Goal: Contribute content: Add original content to the website for others to see

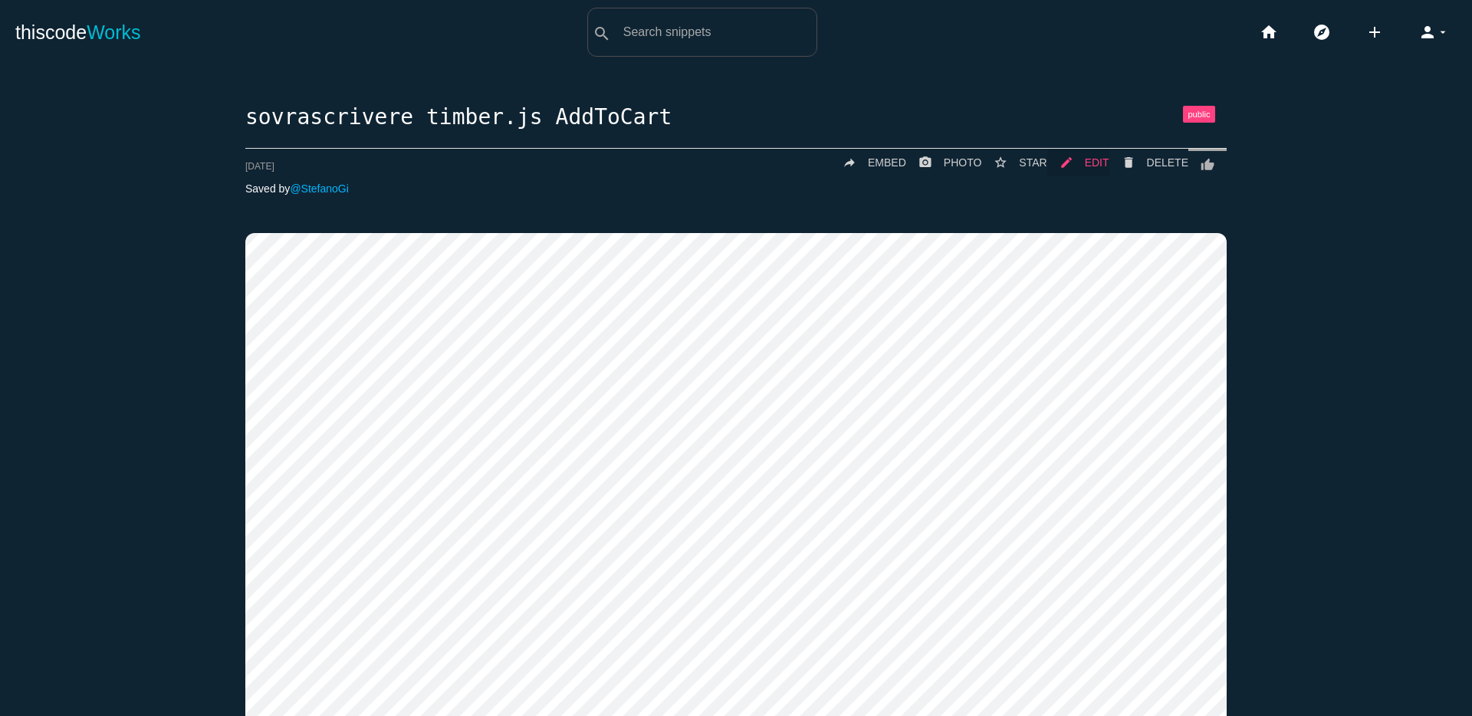
click at [1096, 162] on span "EDIT" at bounding box center [1097, 162] width 25 height 12
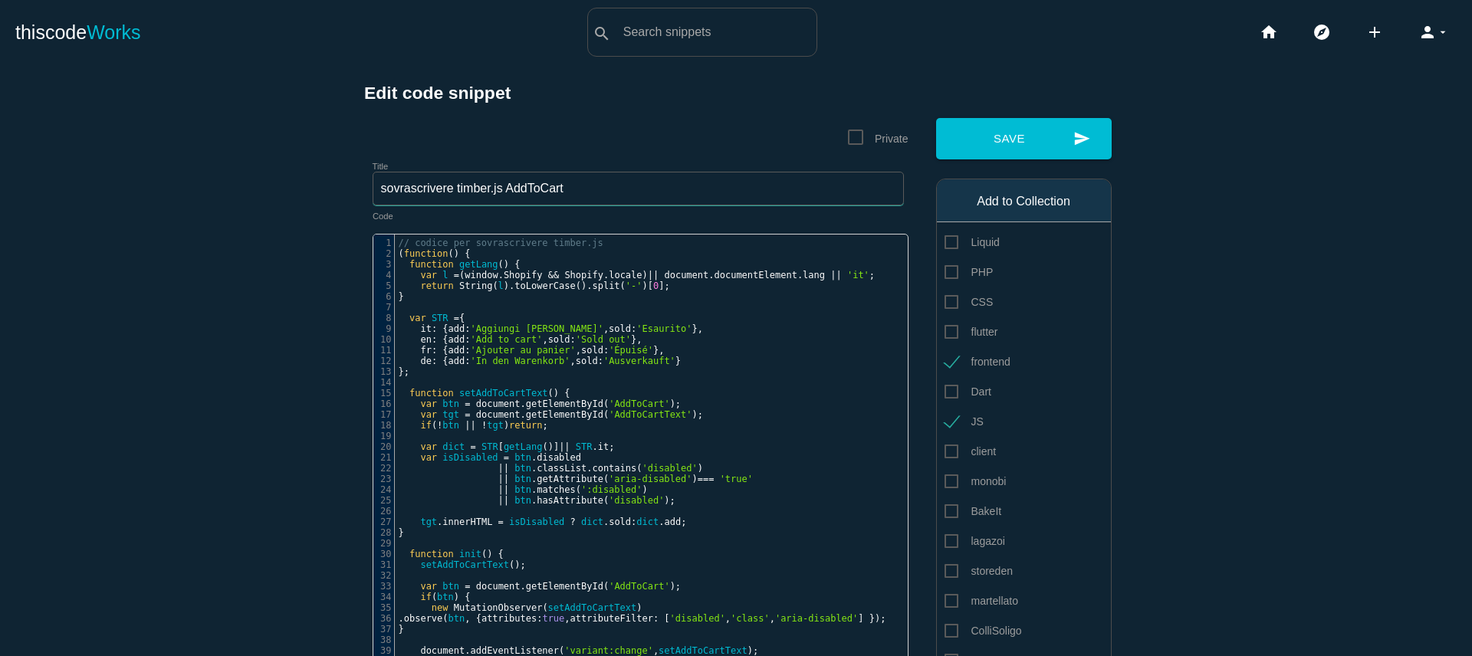
click at [449, 191] on input "sovrascrivere timber.js AddToCart" at bounding box center [638, 189] width 531 height 34
type input "sovrascrittura timber.js AddToCart"
click at [855, 140] on span "Private" at bounding box center [878, 139] width 61 height 19
click at [855, 140] on input "Private" at bounding box center [853, 135] width 10 height 10
checkbox input "true"
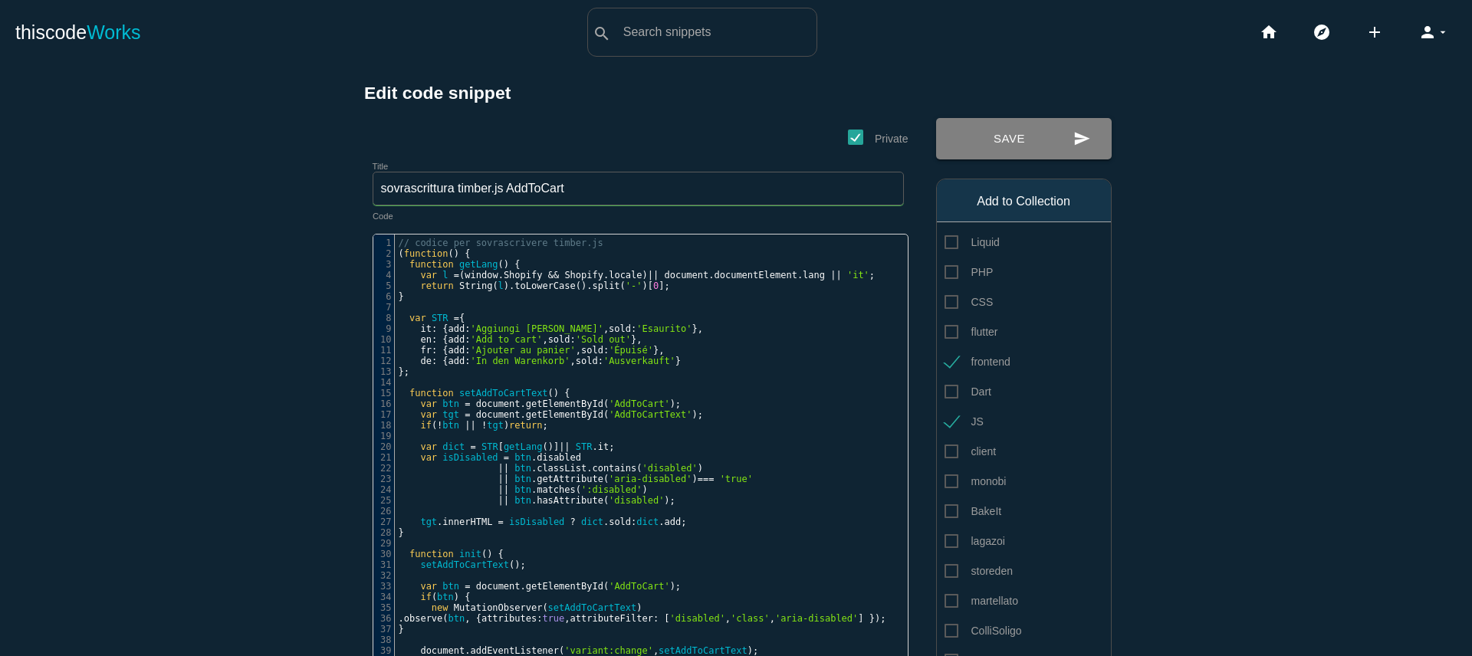
click at [1009, 152] on button "send Save" at bounding box center [1024, 138] width 176 height 41
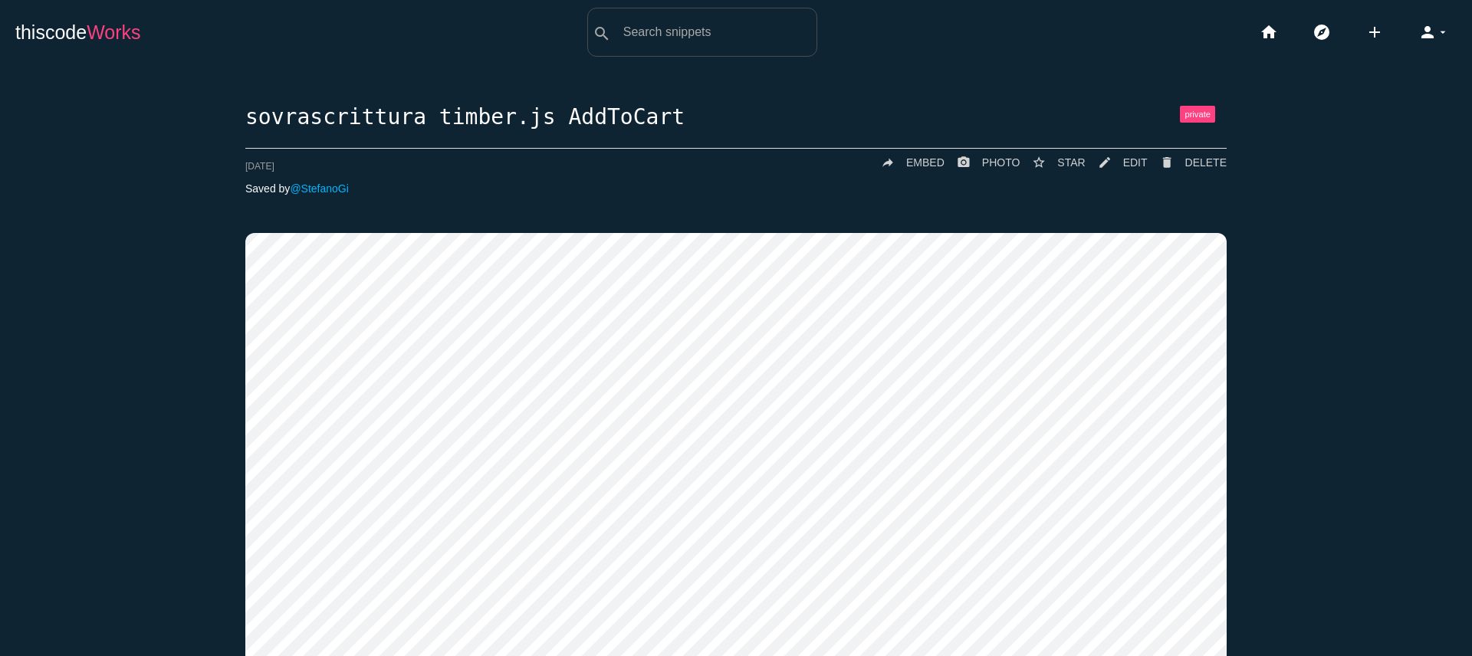
click at [96, 40] on span "Works" at bounding box center [114, 31] width 54 height 21
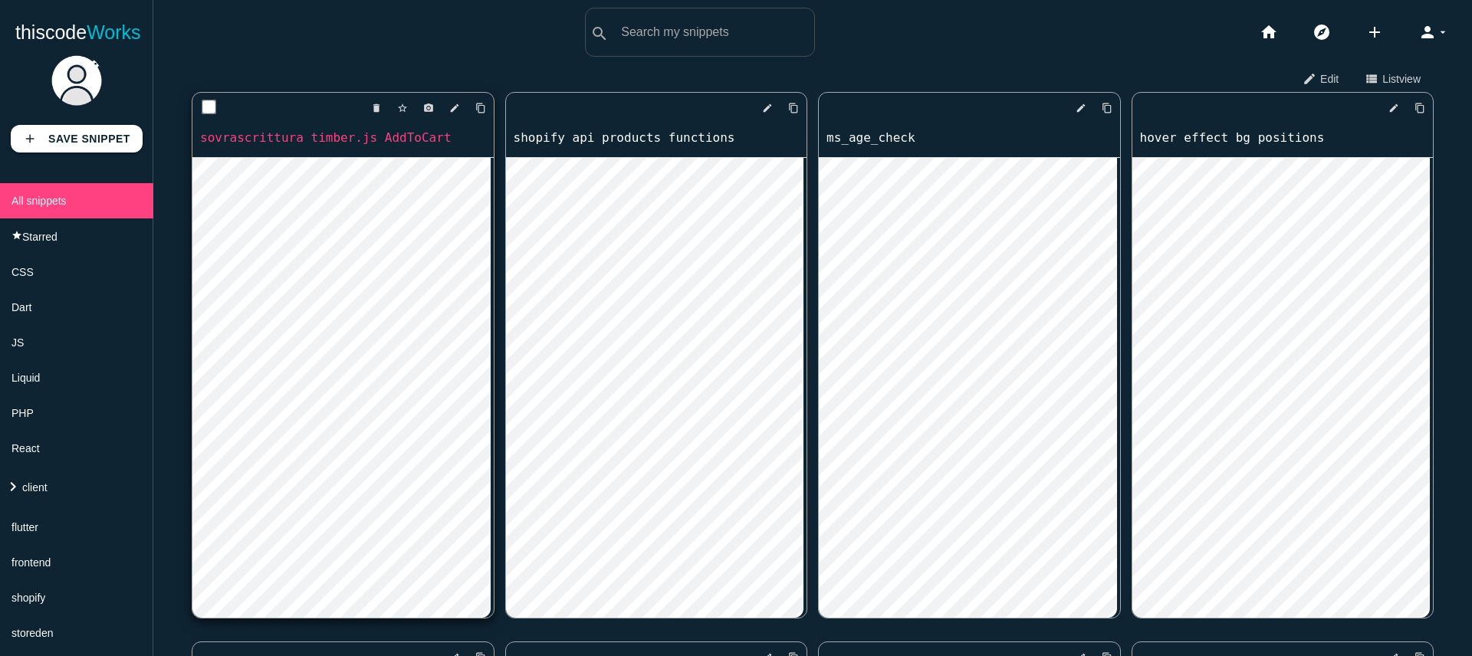
click at [341, 142] on link "sovrascrittura timber.js AddToCart" at bounding box center [342, 138] width 301 height 18
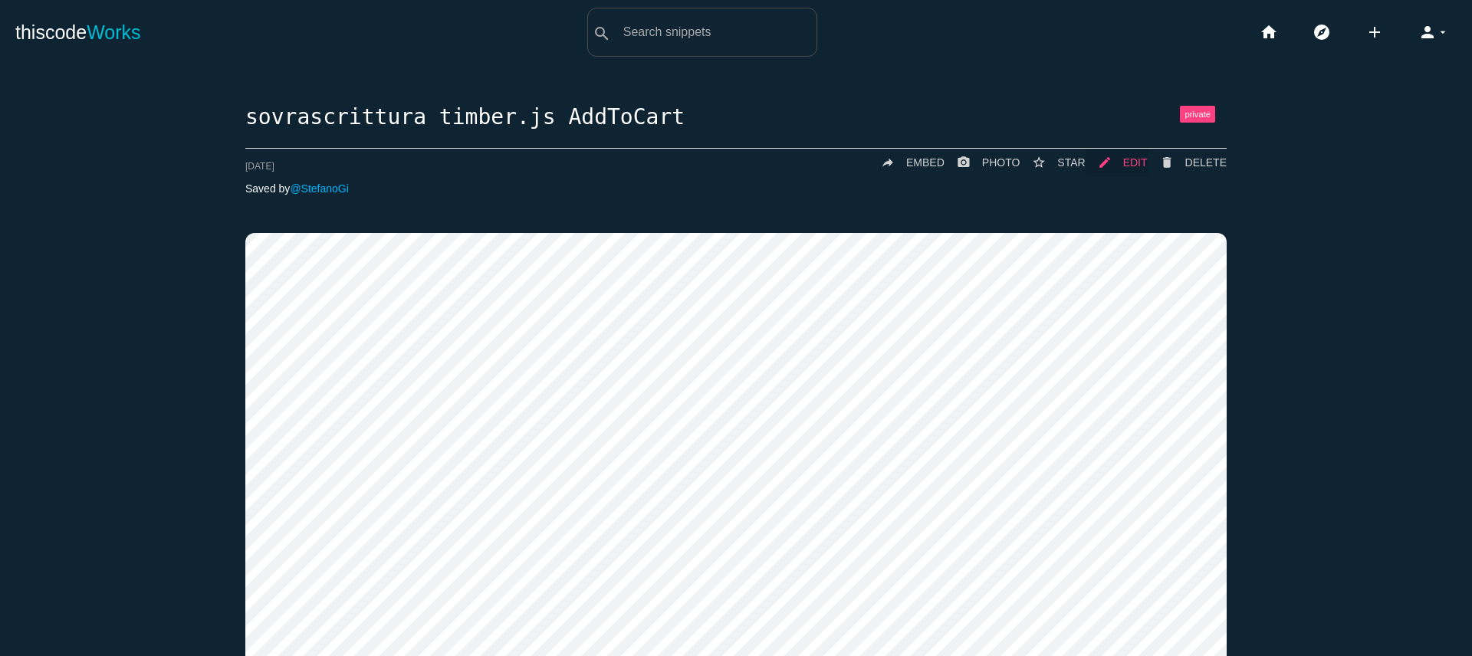
click at [1118, 164] on link "mode_edit EDIT" at bounding box center [1116, 163] width 62 height 28
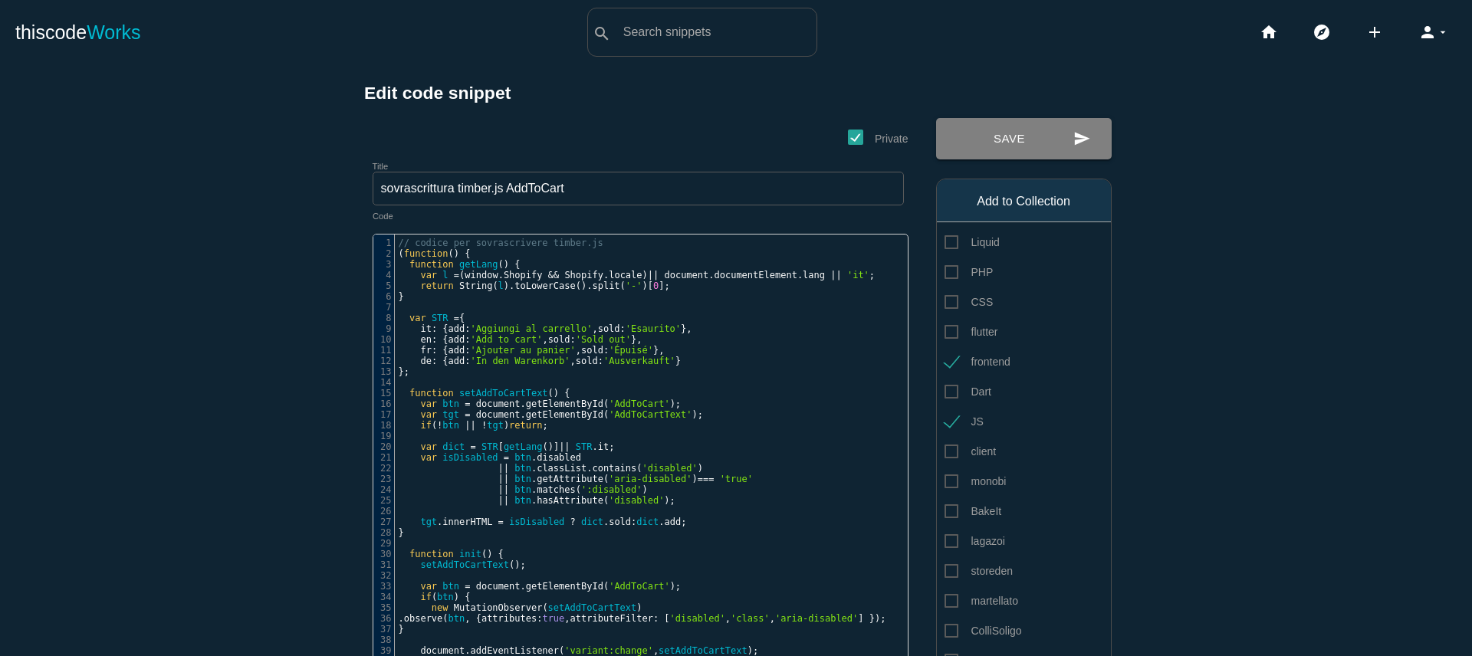
click at [993, 149] on button "send Save" at bounding box center [1024, 138] width 176 height 41
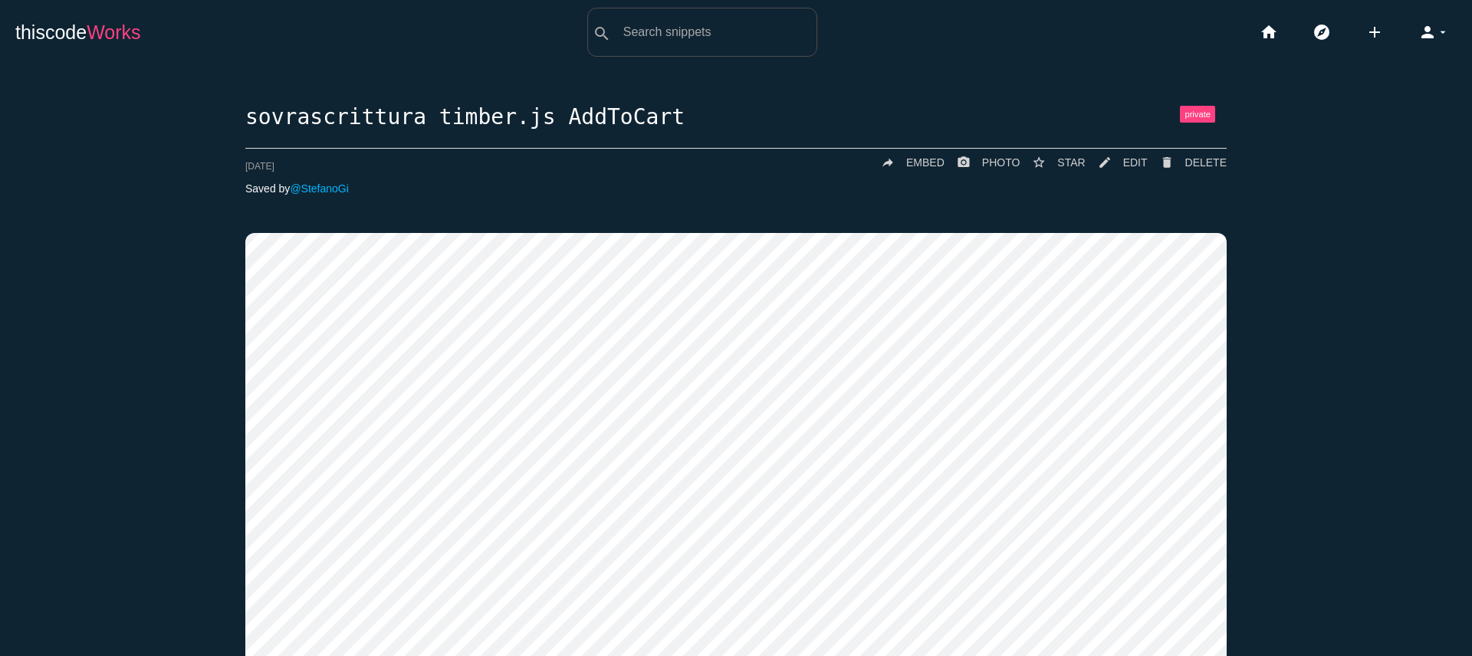
click at [117, 43] on link "thiscode Works" at bounding box center [78, 32] width 126 height 49
click at [117, 40] on span "Works" at bounding box center [114, 31] width 54 height 21
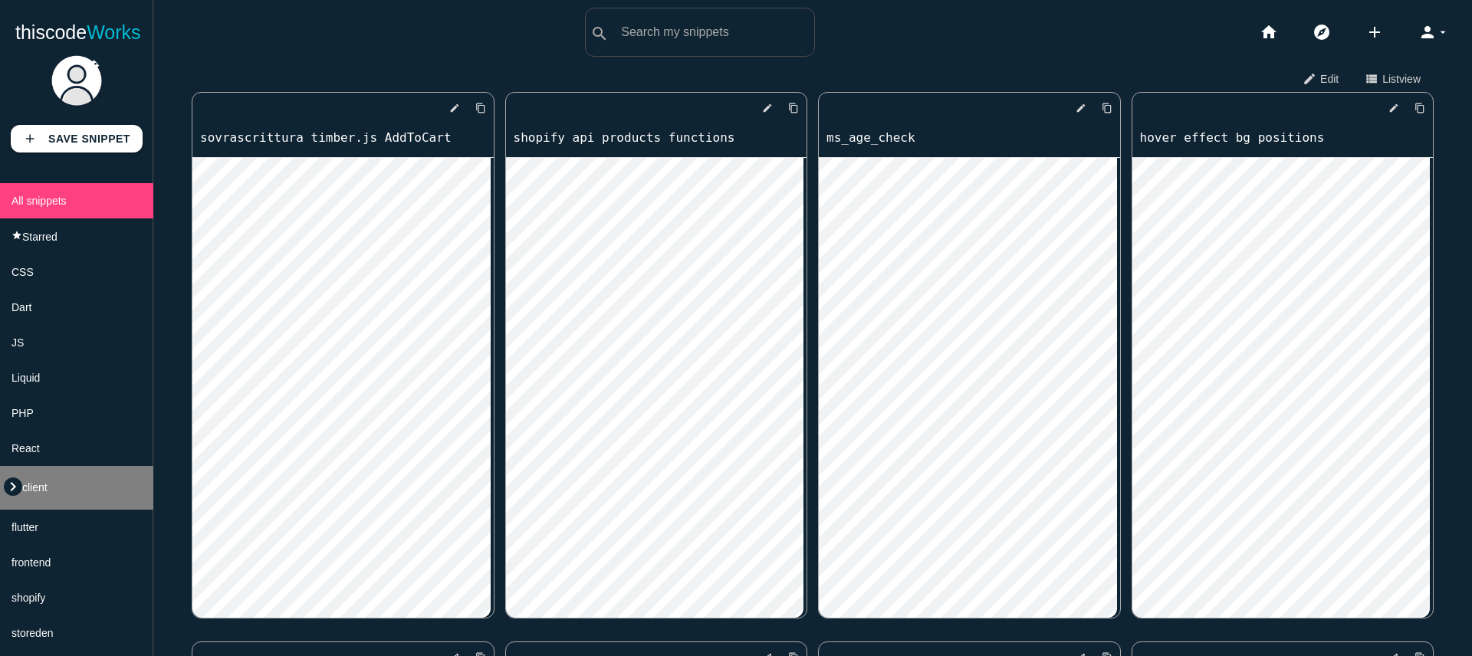
click at [8, 496] on icon "keyboard_arrow_right" at bounding box center [13, 487] width 18 height 18
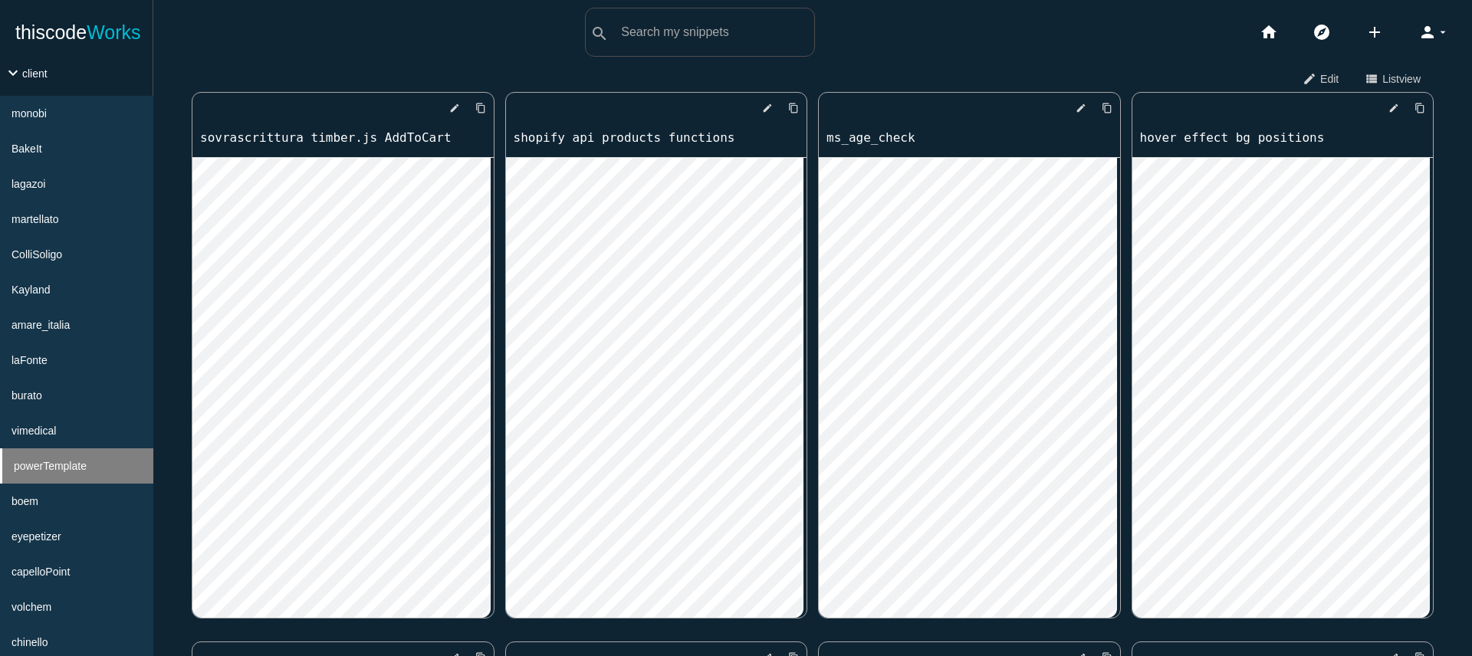
scroll to position [420, 0]
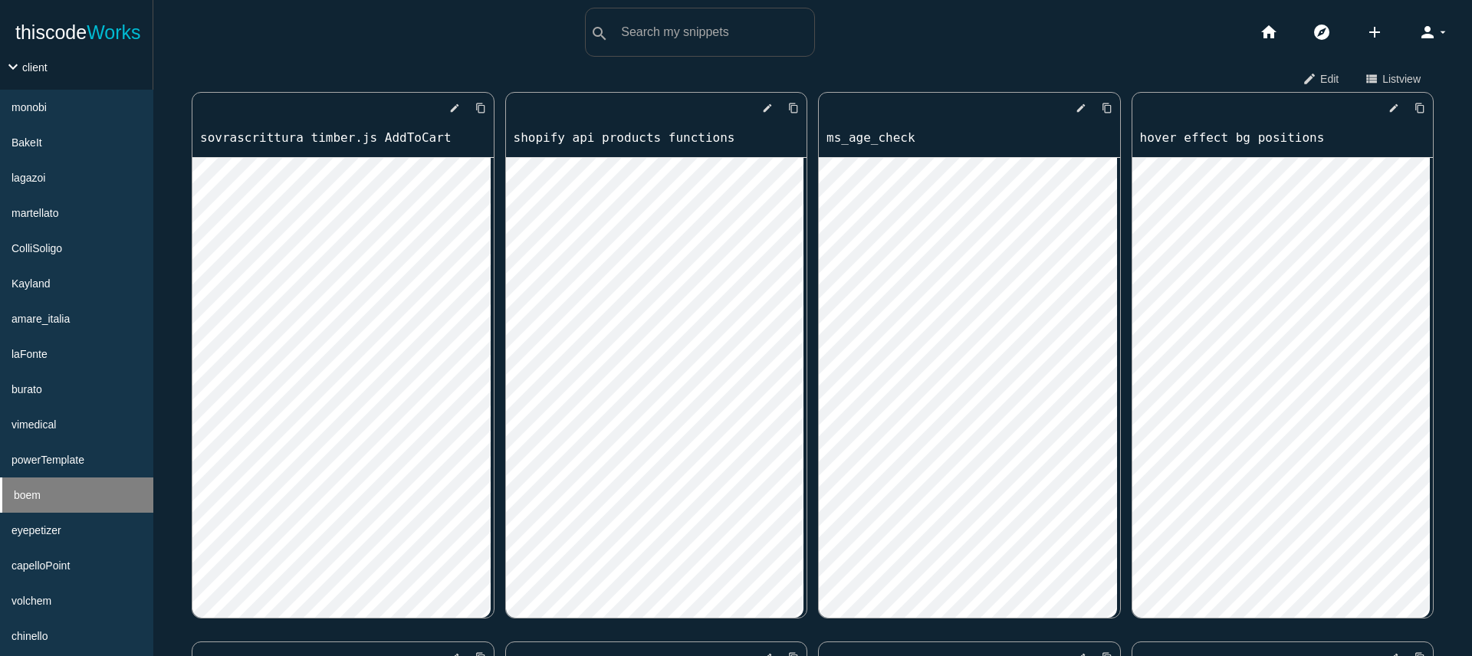
click at [75, 513] on li "boem" at bounding box center [76, 495] width 153 height 35
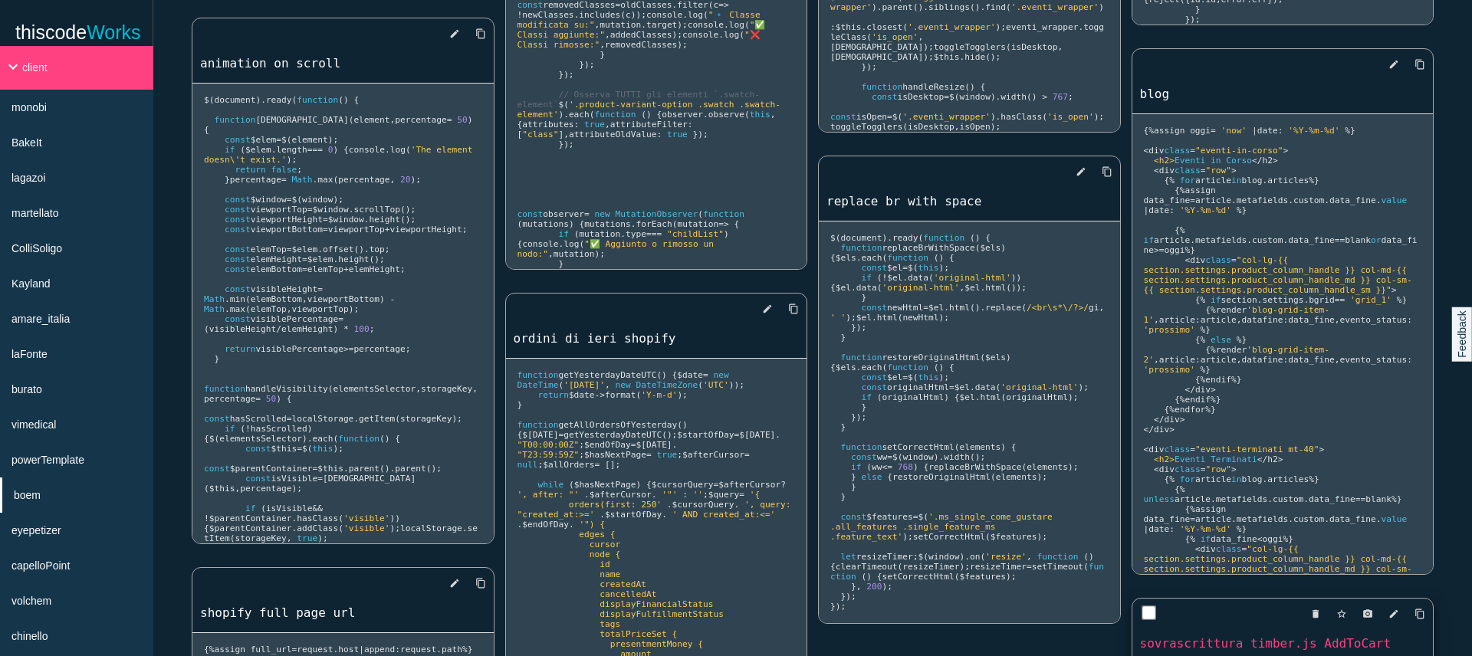
scroll to position [1531, 0]
